Goal: Task Accomplishment & Management: Complete application form

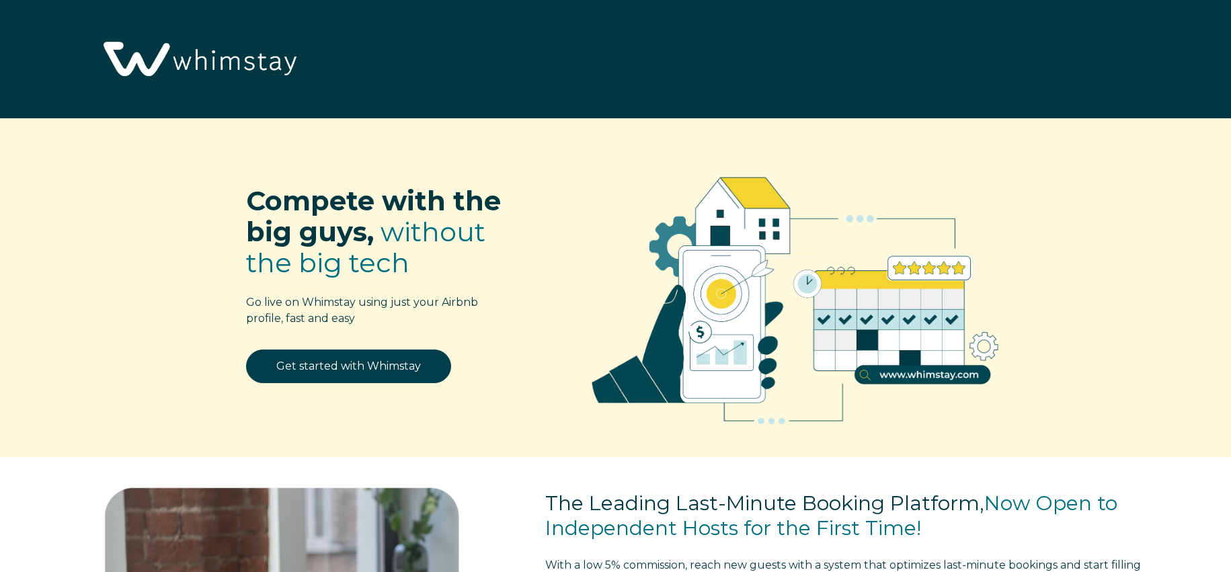
select select "US"
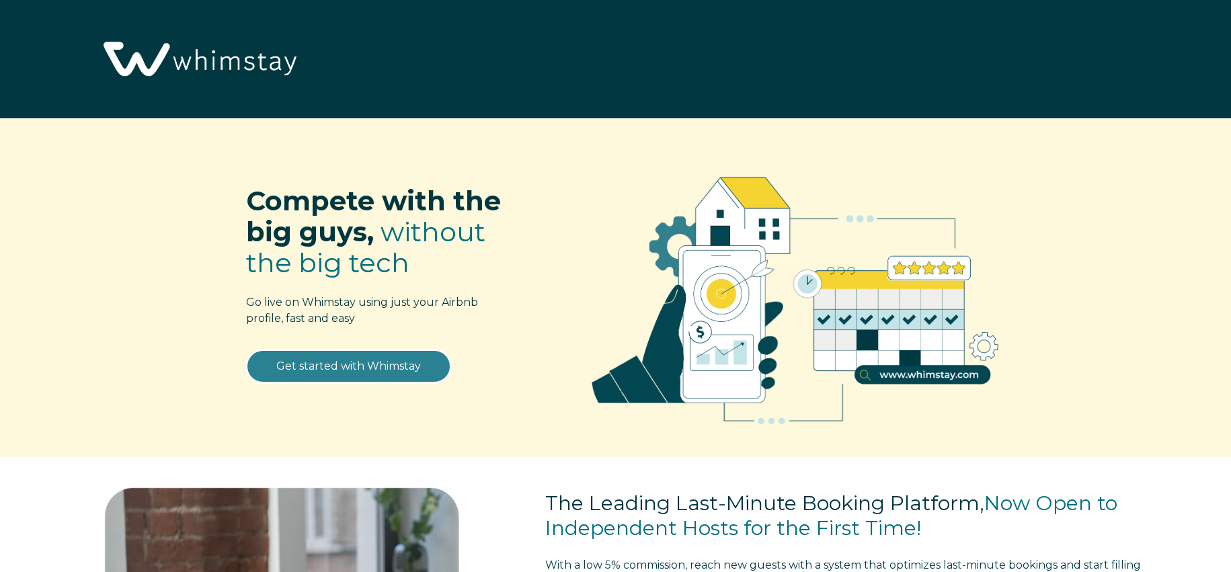
click at [303, 362] on link "Get started with Whimstay" at bounding box center [348, 367] width 205 height 34
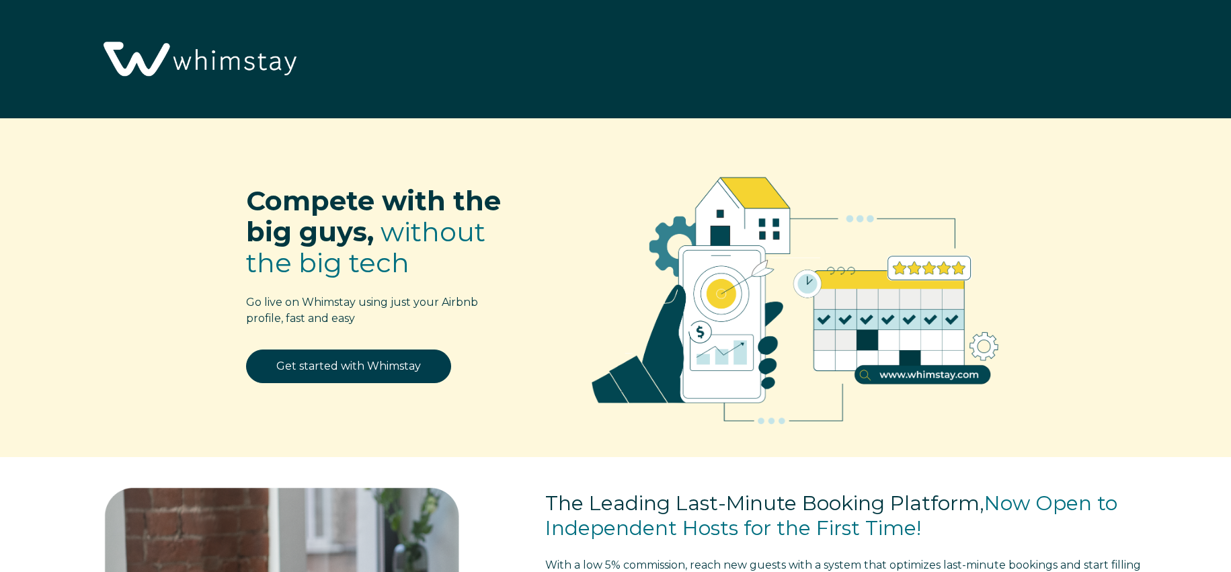
select select "US"
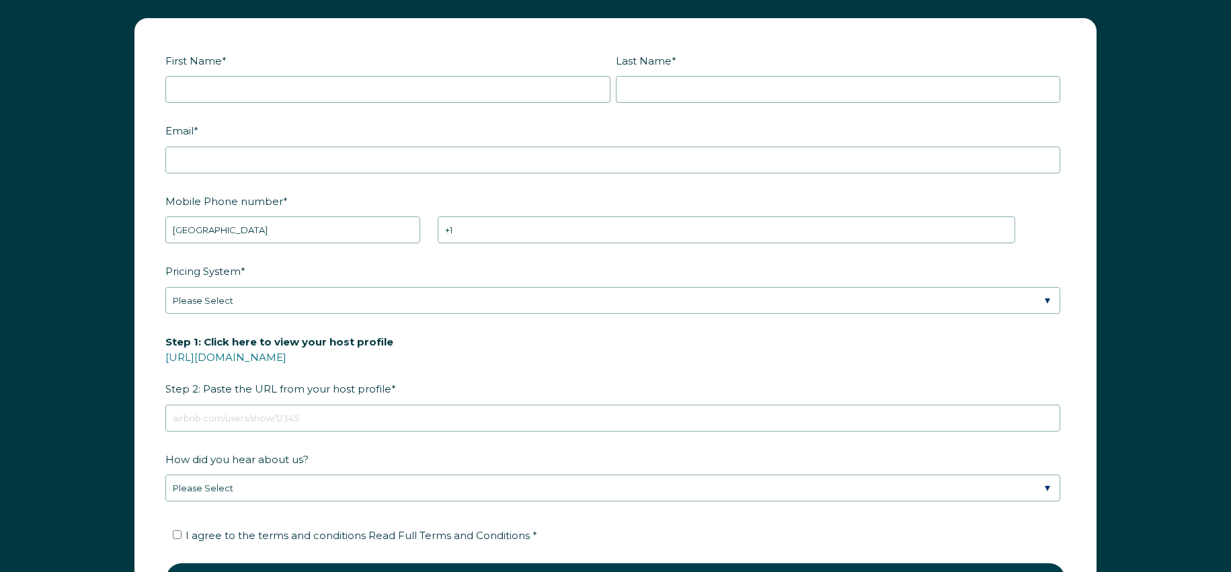
scroll to position [1732, 0]
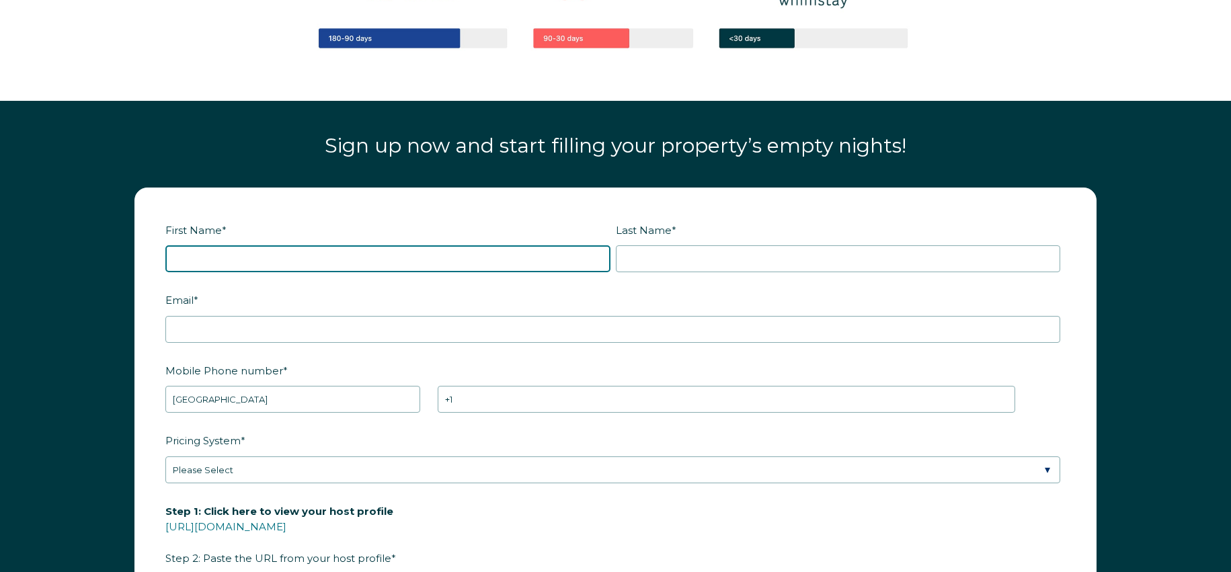
click at [266, 264] on input "First Name *" at bounding box center [387, 258] width 445 height 27
type input "Orquera"
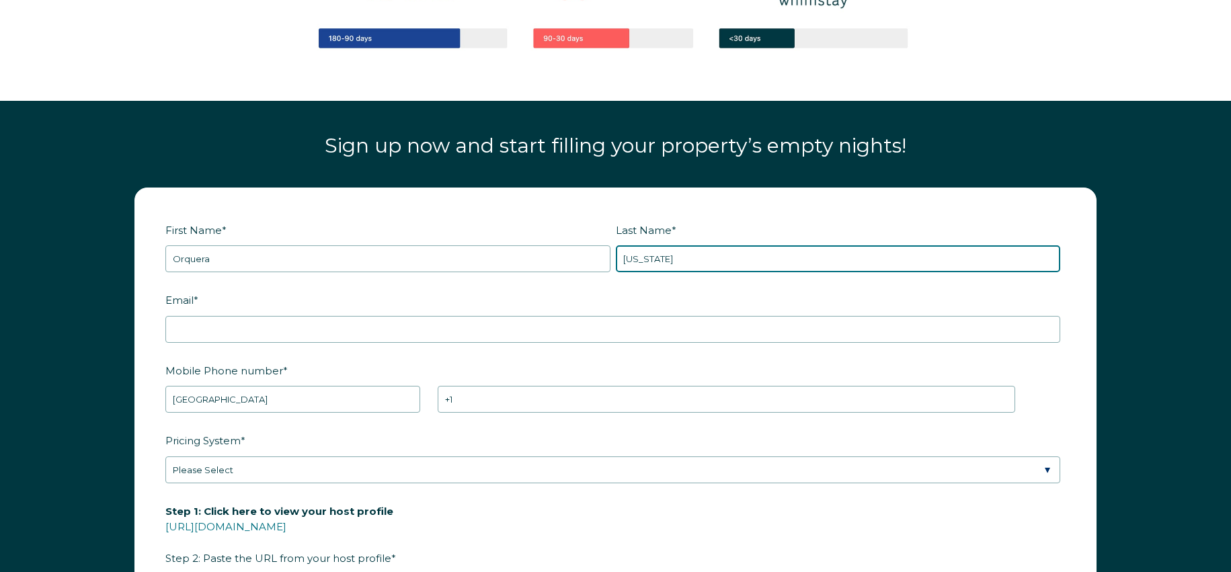
type input "[US_STATE]"
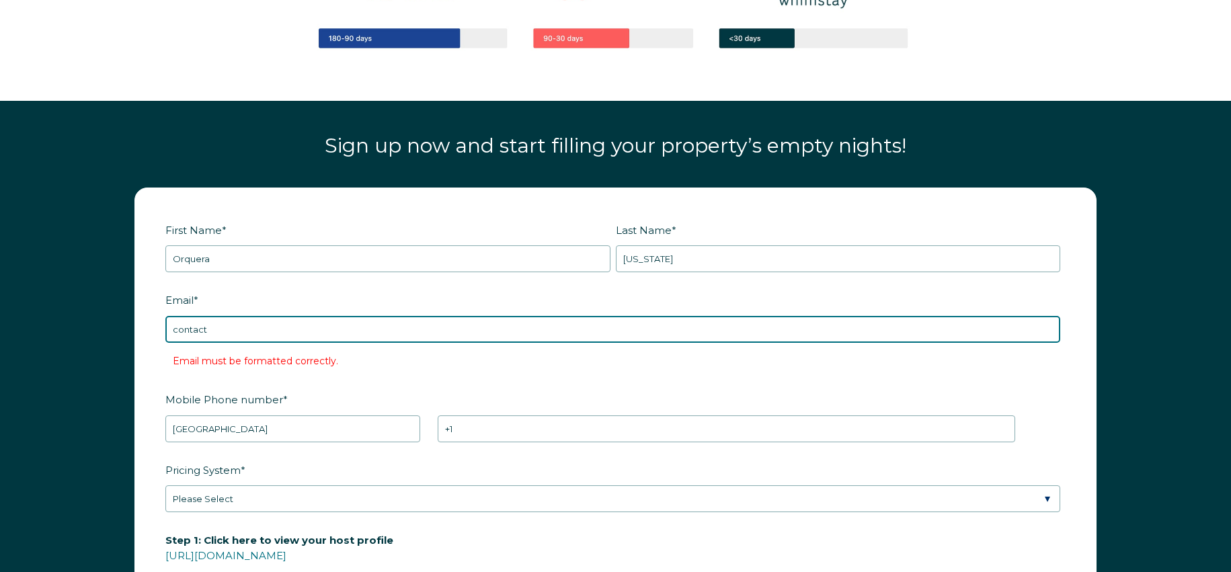
type input "[EMAIL_ADDRESS][DOMAIN_NAME]"
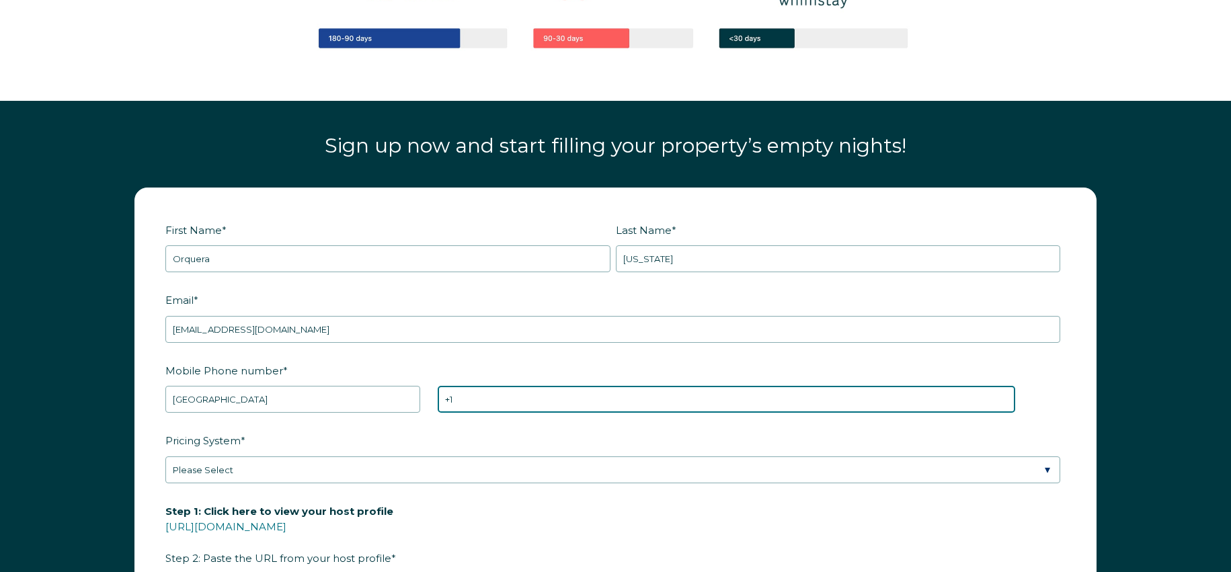
click at [531, 409] on input "+1" at bounding box center [727, 399] width 578 height 27
type input "[PHONE_NUMBER]"
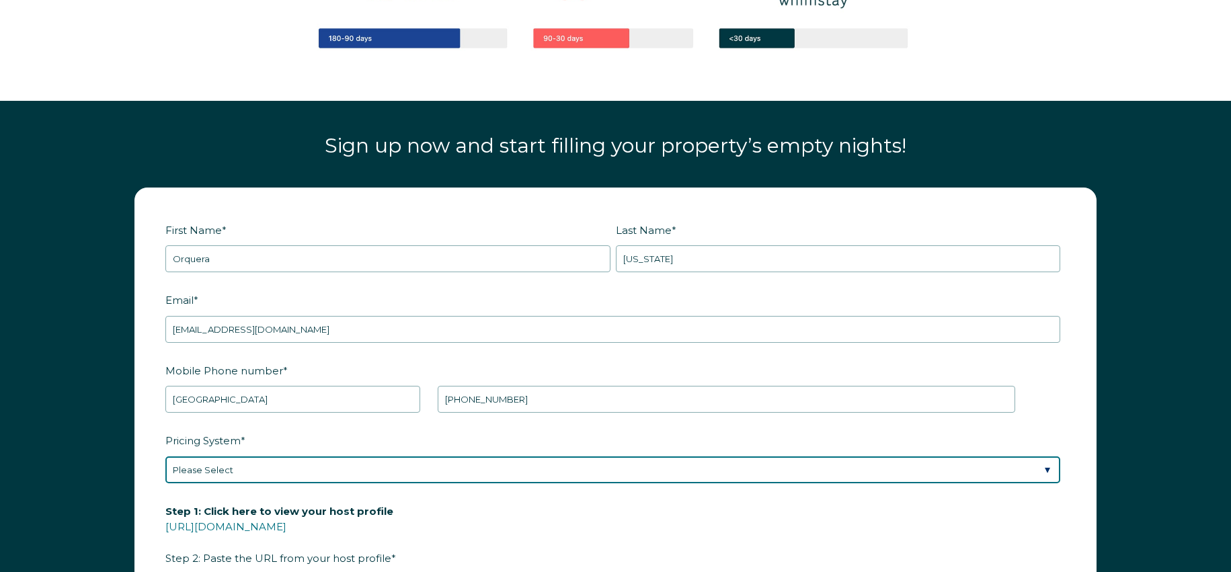
click at [238, 464] on select "Please Select Manual Airbnb Smart Pricing PriceLabs Wheelhouse Beyond Pricing 3…" at bounding box center [612, 469] width 895 height 27
select select "Manual"
click at [165, 456] on select "Please Select Manual Airbnb Smart Pricing PriceLabs Wheelhouse Beyond Pricing 3…" at bounding box center [612, 469] width 895 height 27
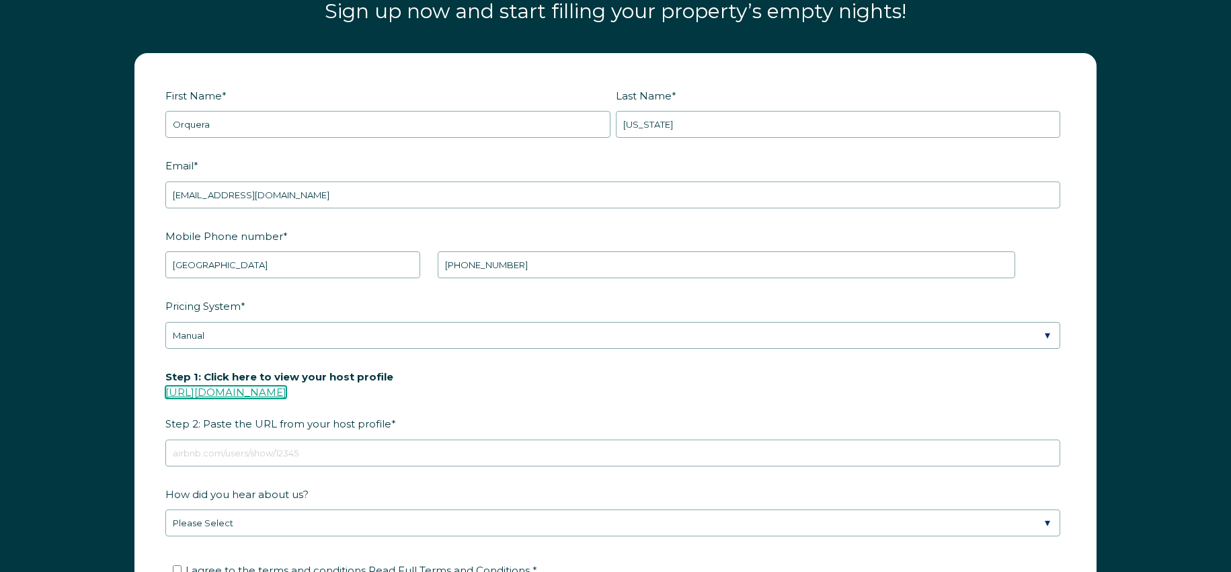
click at [276, 391] on link "[URL][DOMAIN_NAME]" at bounding box center [225, 392] width 121 height 13
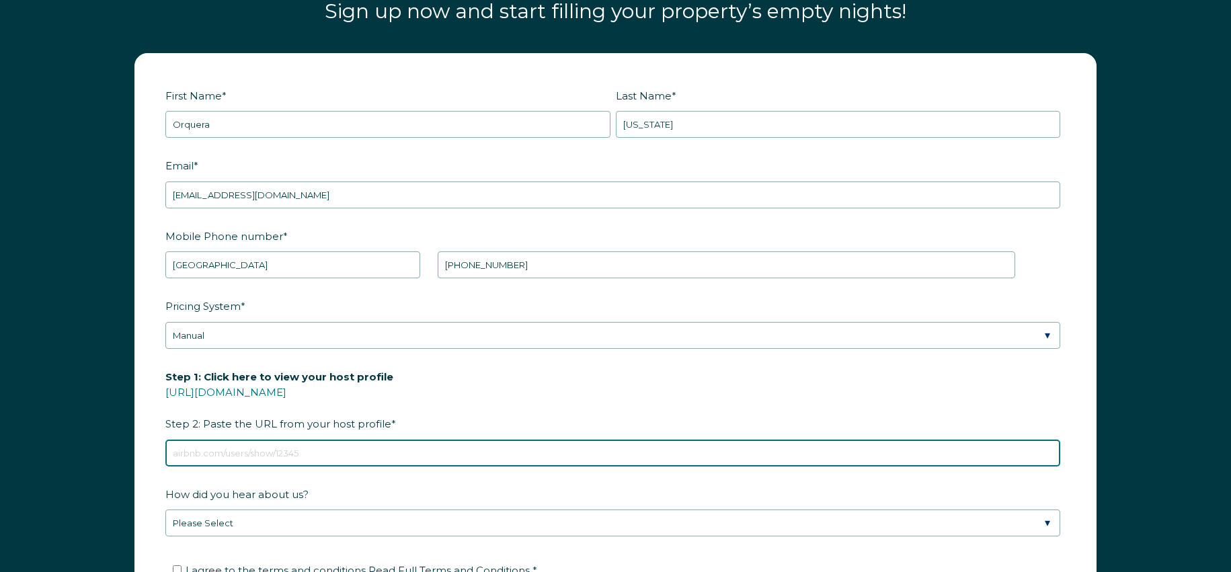
click at [289, 456] on input "Step 1: Click here to view your host profile [URL][DOMAIN_NAME] Step 2: Paste t…" at bounding box center [612, 453] width 895 height 27
click at [296, 450] on input "Step 1: Click here to view your host profile [URL][DOMAIN_NAME] Step 2: Paste t…" at bounding box center [612, 453] width 895 height 27
paste input "[URL][DOMAIN_NAME]"
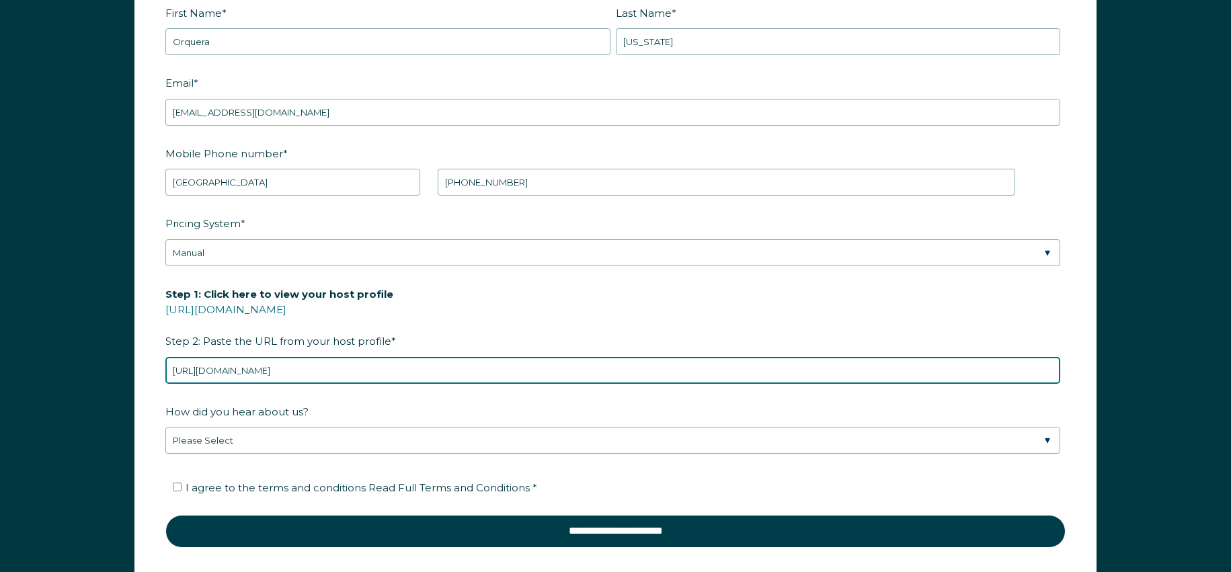
scroll to position [2068, 0]
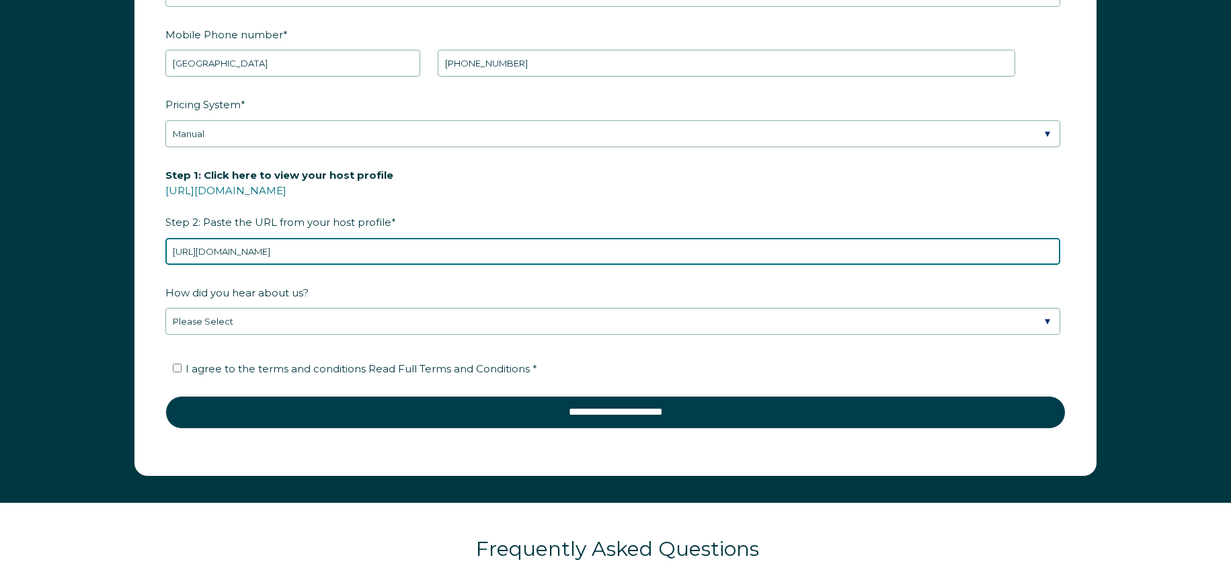
type input "[URL][DOMAIN_NAME]"
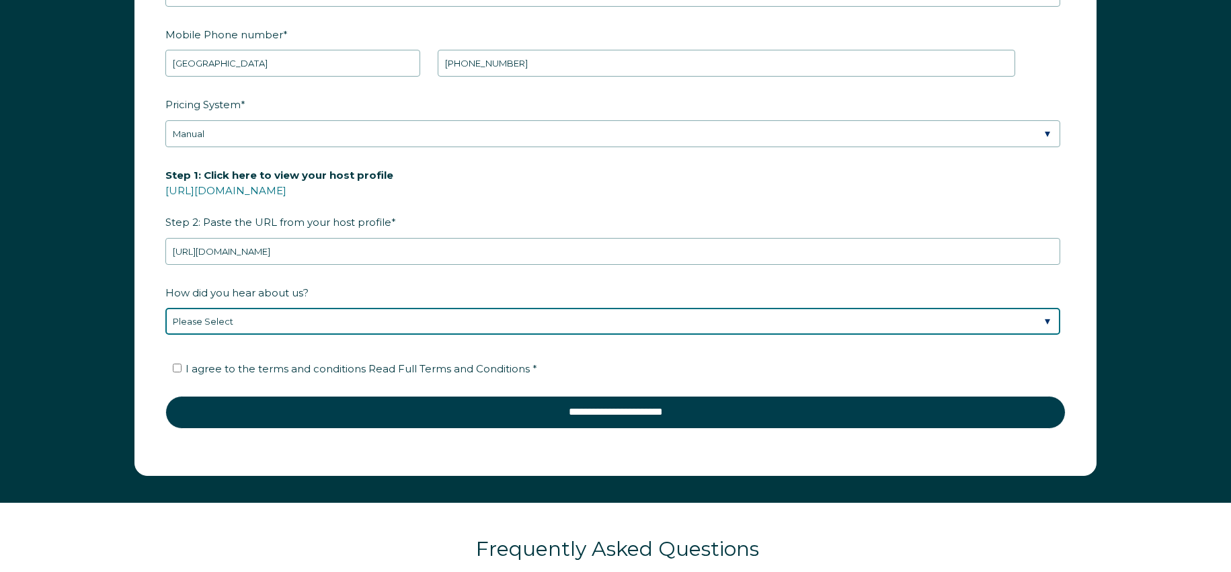
click at [234, 324] on select "Please Select Discovered Whimstay at an event or conference Found Whimstay thro…" at bounding box center [612, 321] width 895 height 27
select select "Other"
click at [165, 308] on select "Please Select Discovered Whimstay at an event or conference Found Whimstay thro…" at bounding box center [612, 321] width 895 height 27
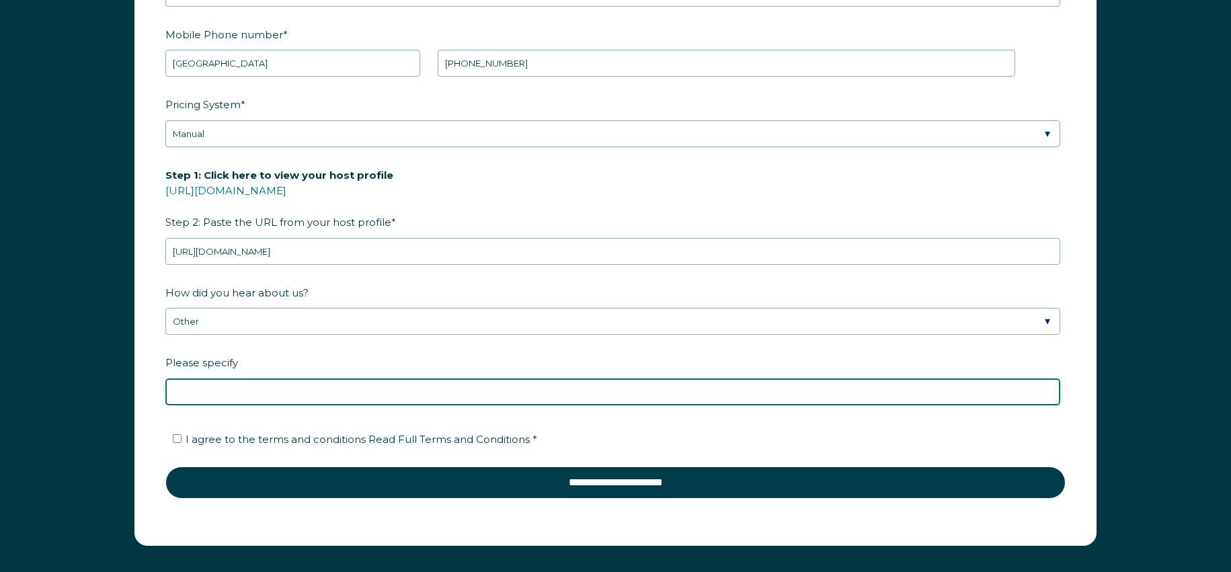
click at [354, 395] on input "Please specify" at bounding box center [612, 391] width 895 height 27
type input "Boss"
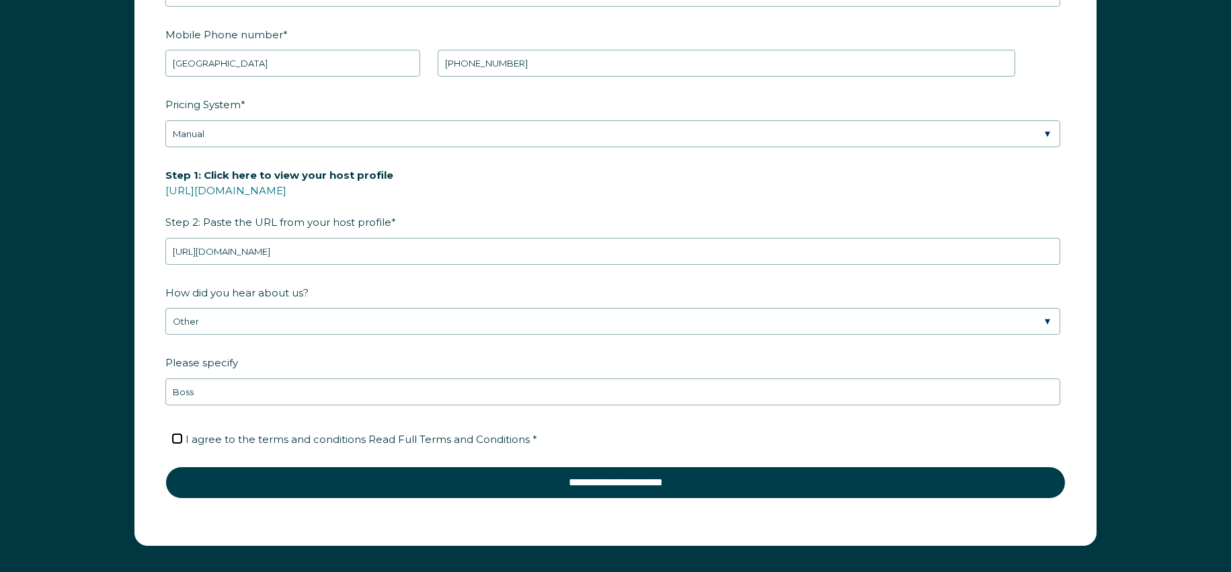
click at [179, 441] on input "I agree to the terms and conditions Read Full Terms and Conditions *" at bounding box center [177, 438] width 9 height 9
checkbox input "true"
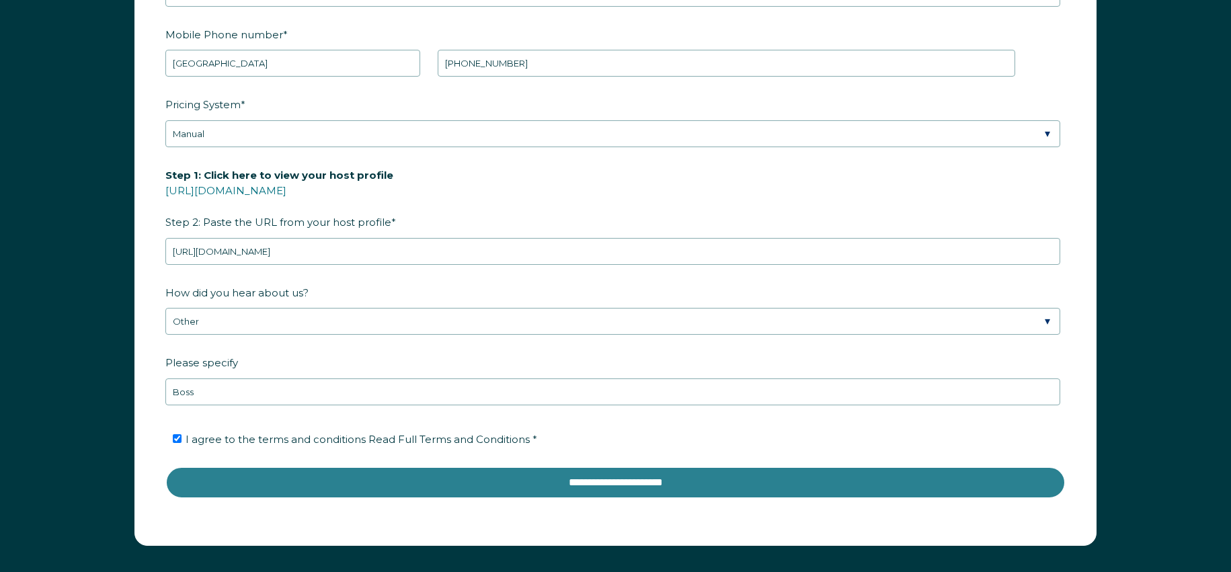
click at [567, 475] on input "**********" at bounding box center [615, 482] width 900 height 32
